Goal: Navigation & Orientation: Find specific page/section

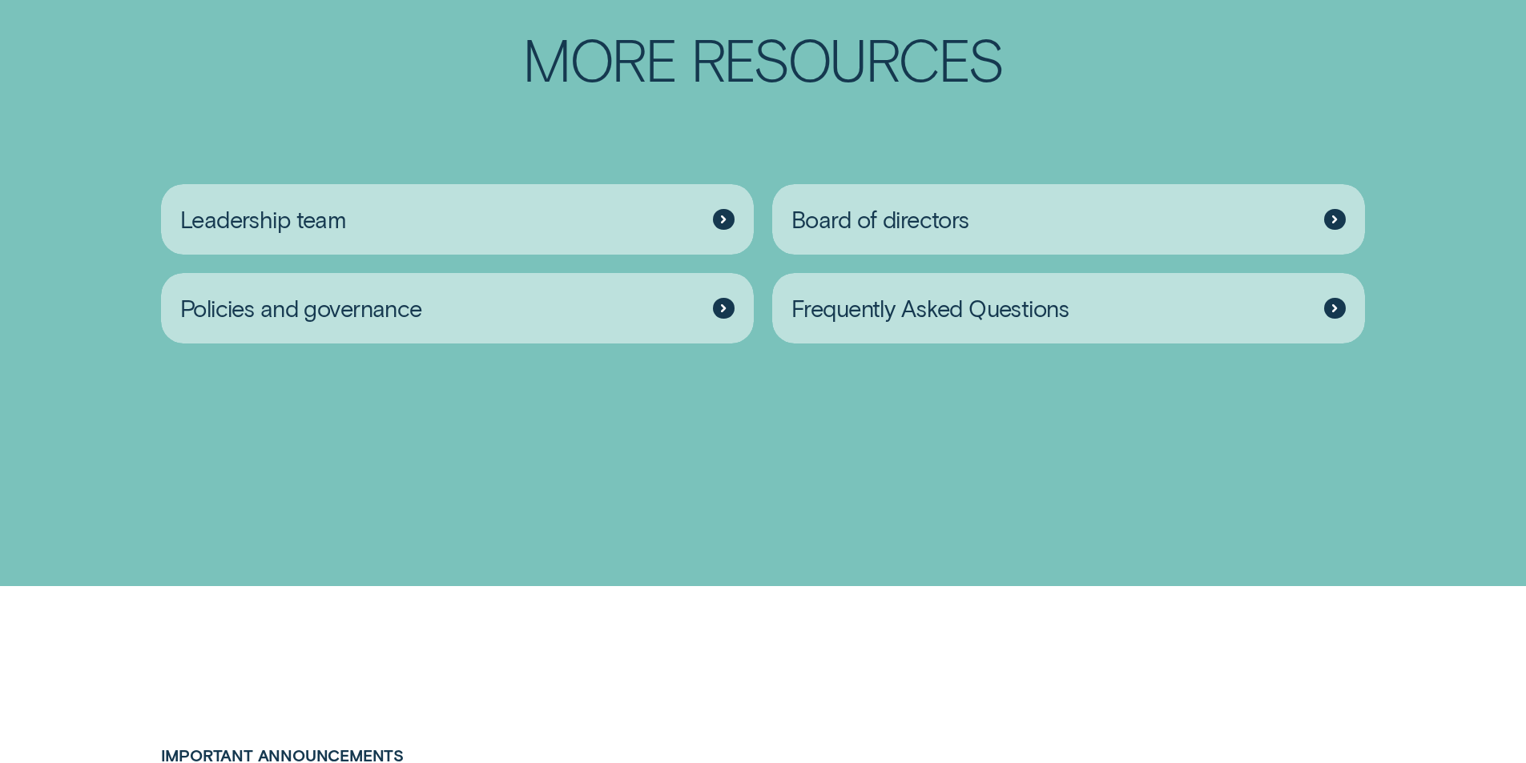
scroll to position [2723, 0]
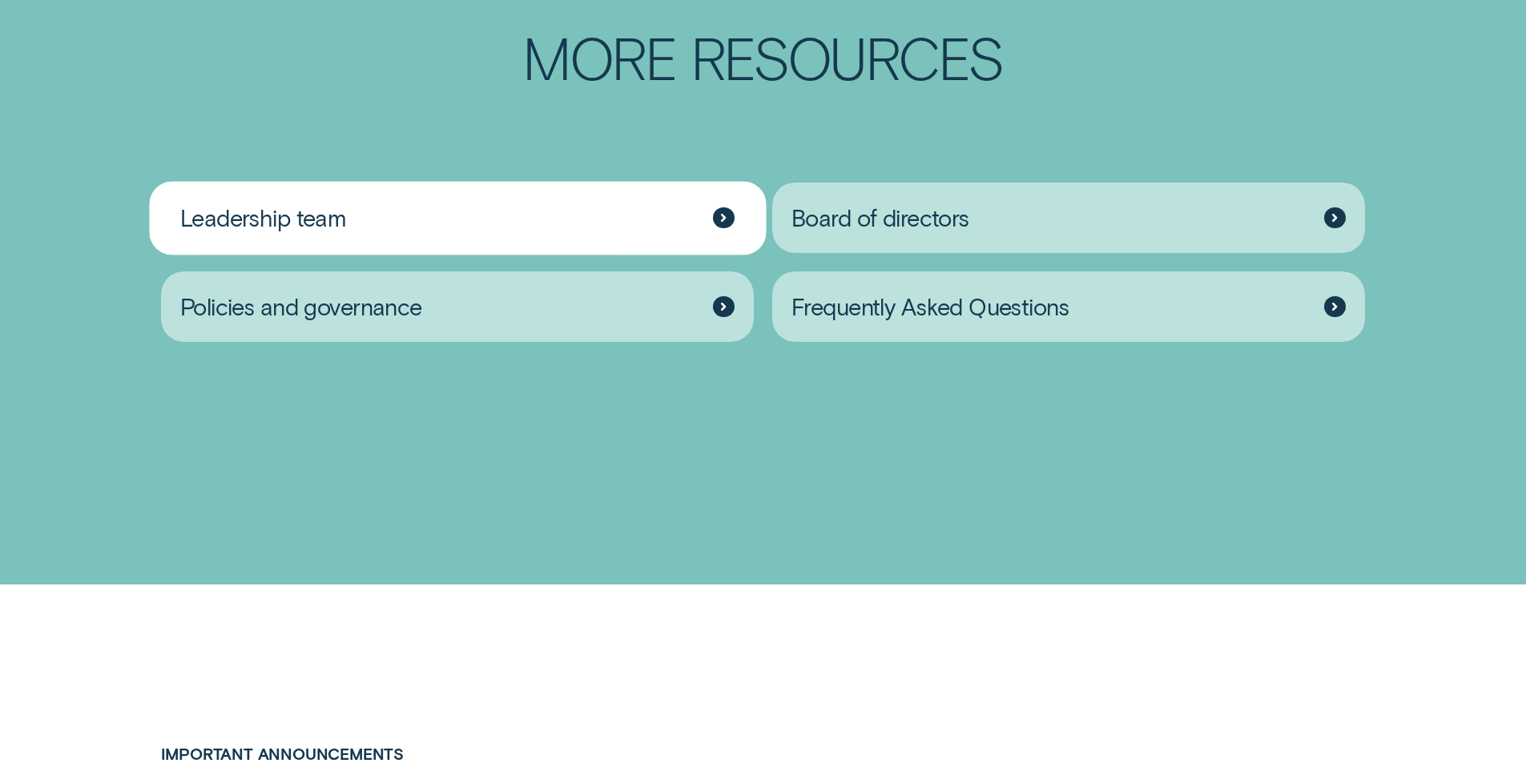
click at [723, 229] on div at bounding box center [724, 218] width 22 height 22
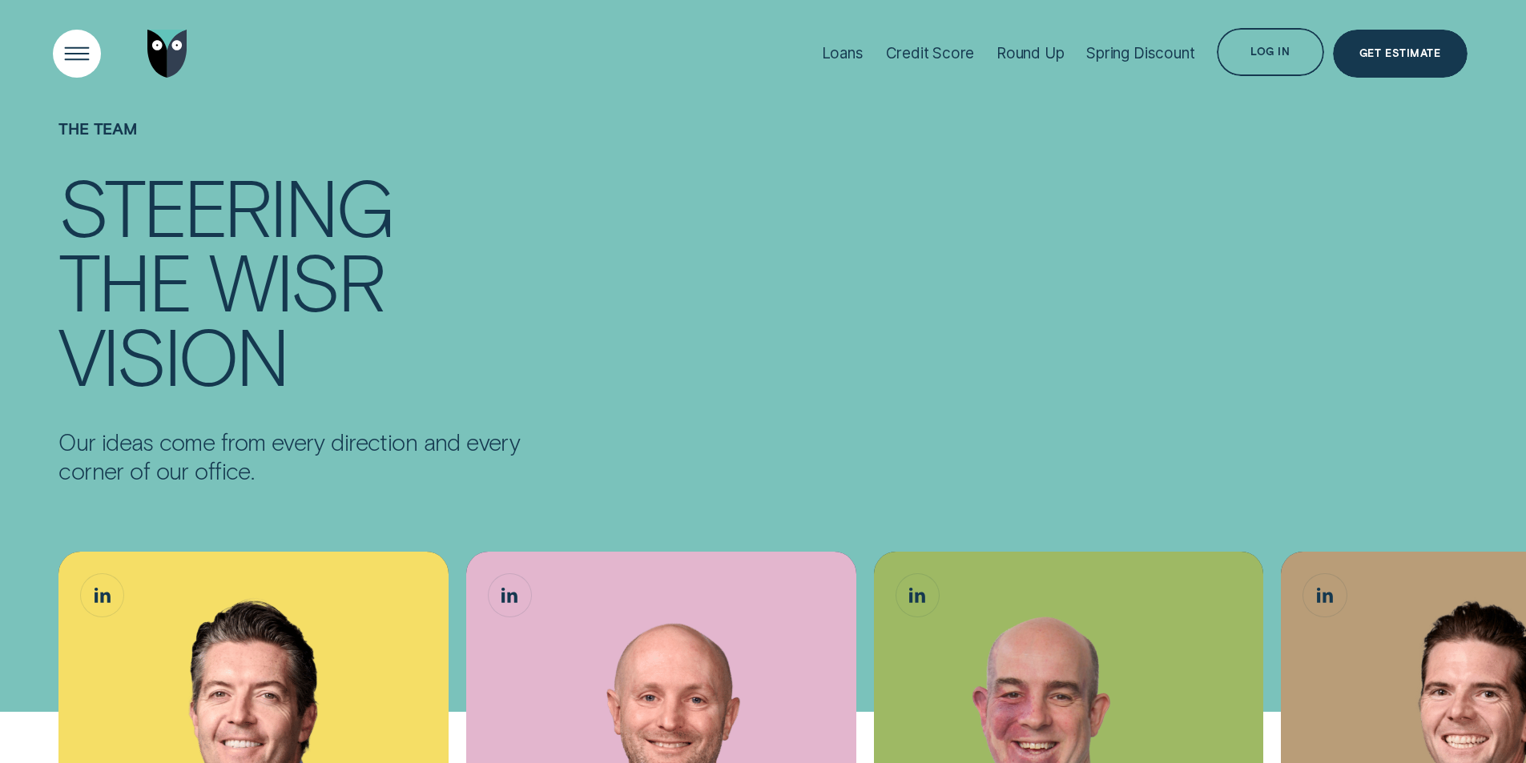
click at [68, 46] on div "Open Menu" at bounding box center [76, 53] width 68 height 68
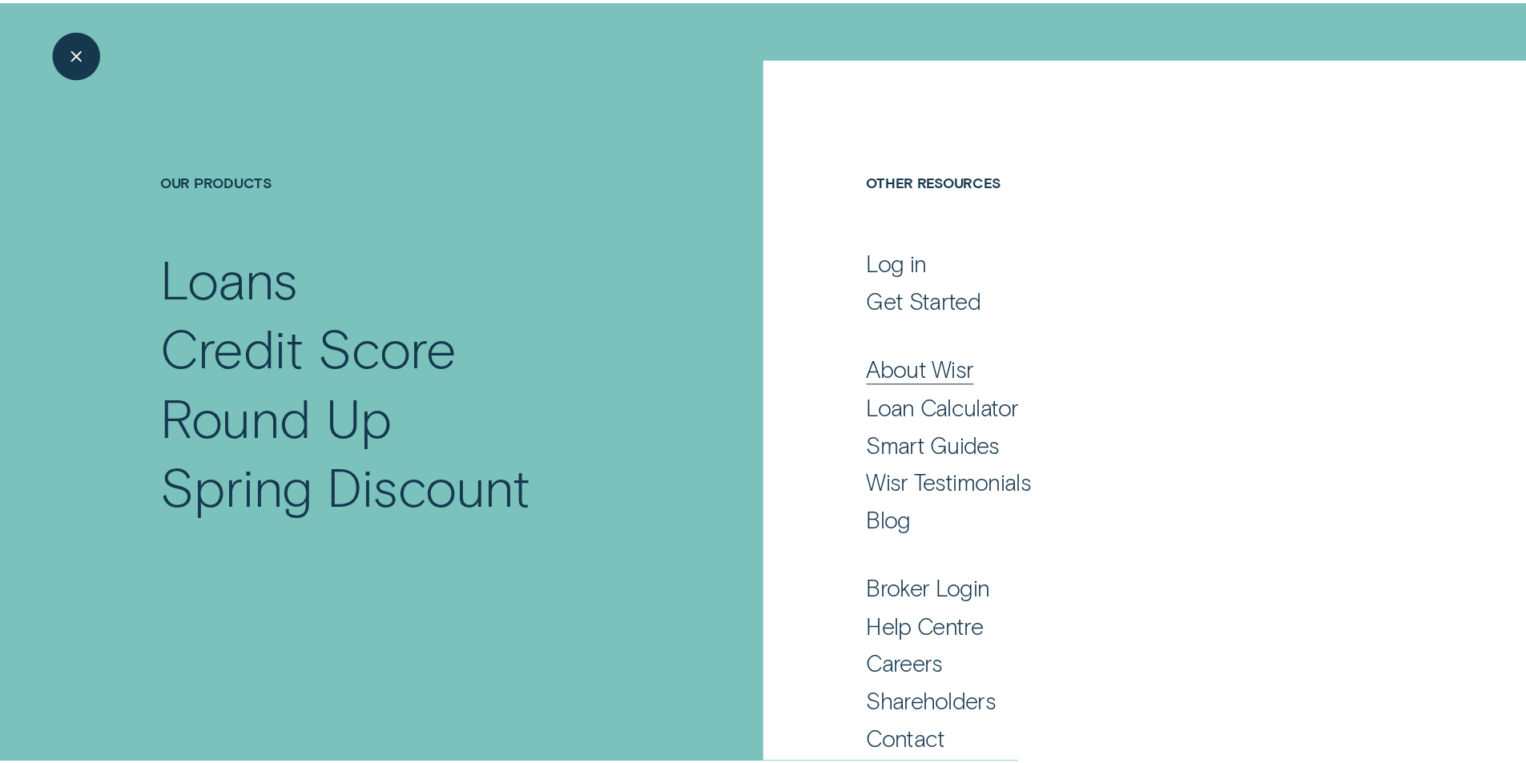
scroll to position [72, 0]
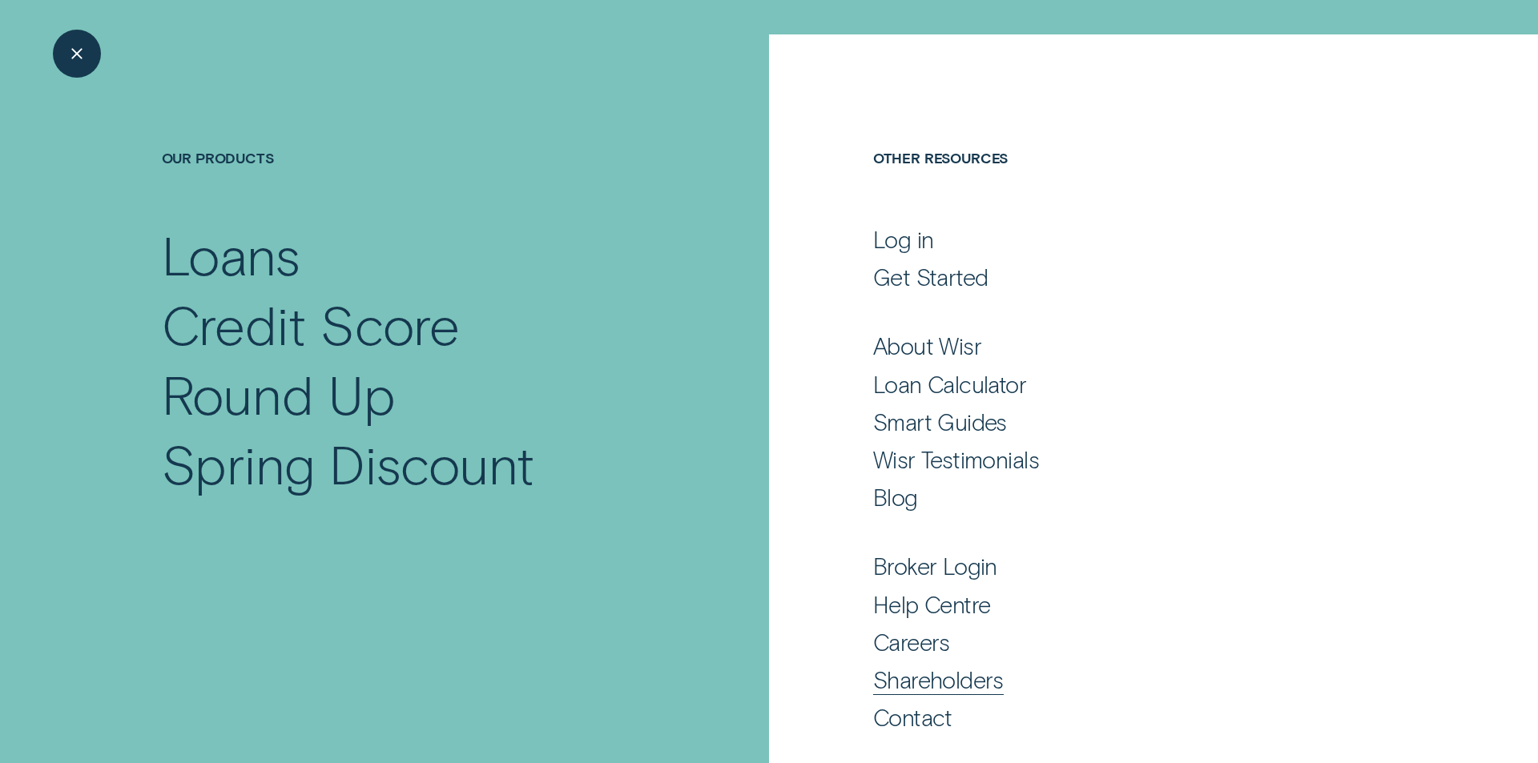
click at [976, 682] on div "Shareholders" at bounding box center [938, 680] width 131 height 29
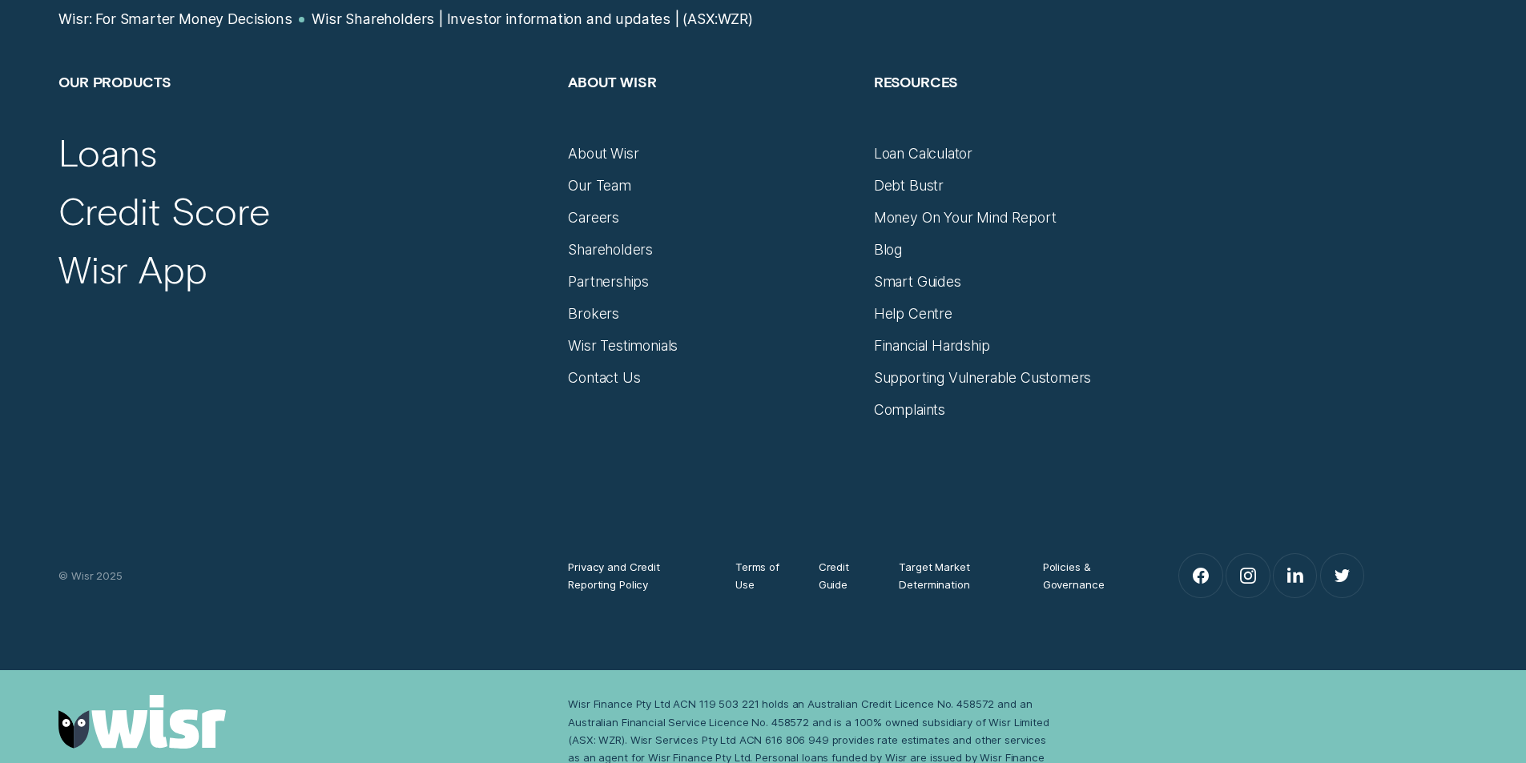
scroll to position [5928, 0]
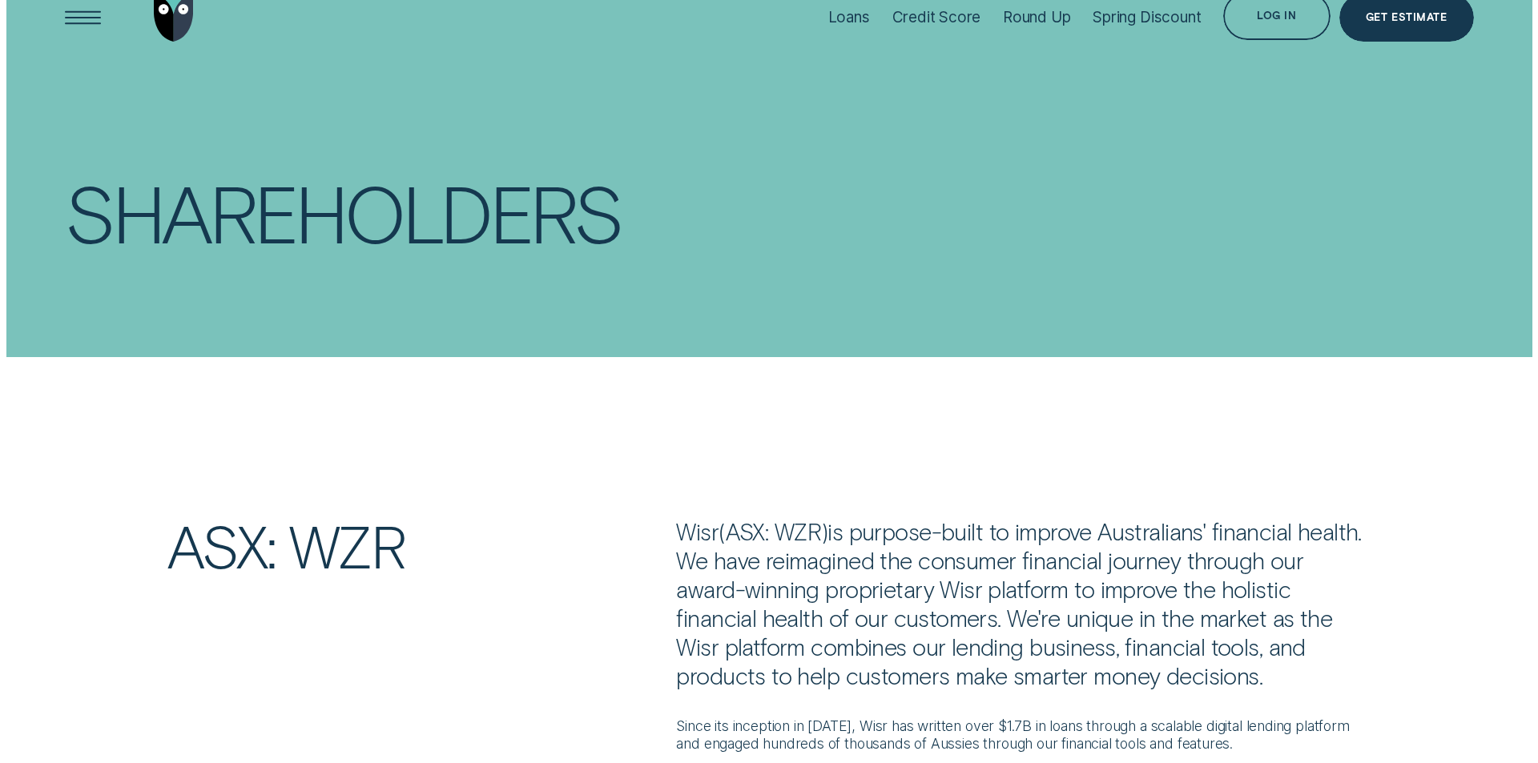
scroll to position [0, 0]
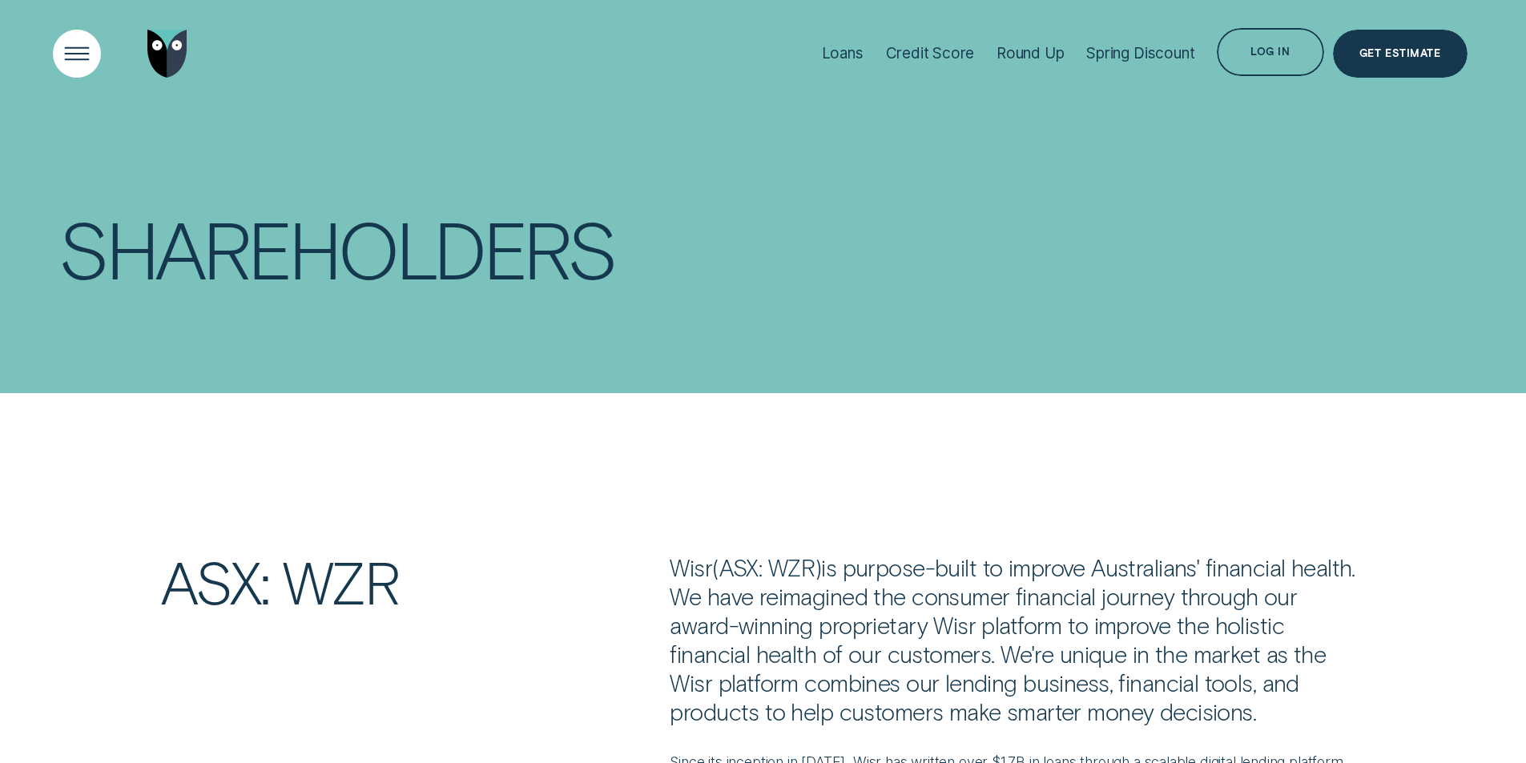
click at [77, 49] on div "Open Menu" at bounding box center [76, 53] width 68 height 68
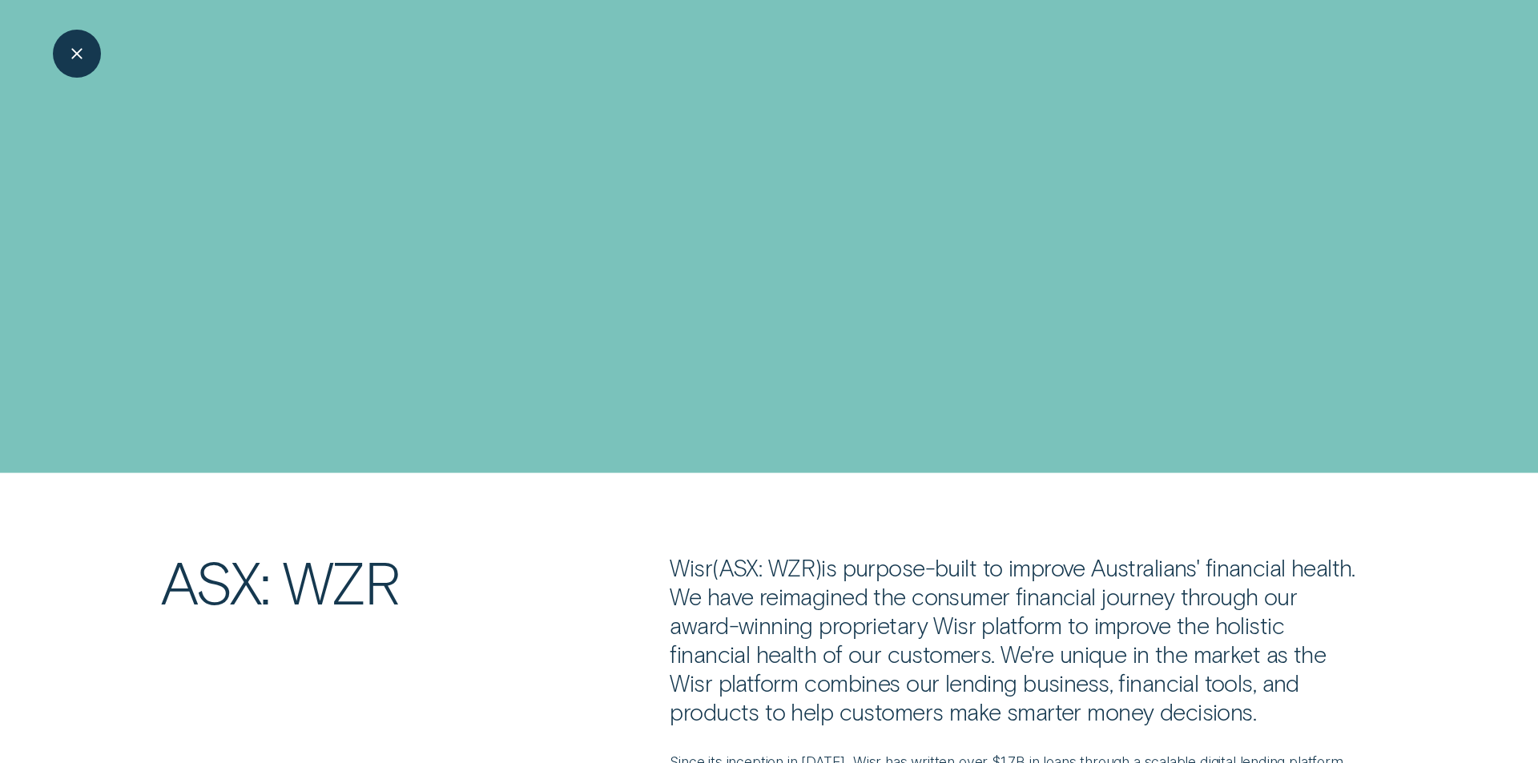
scroll to position [2723, 0]
